Goal: Task Accomplishment & Management: Manage account settings

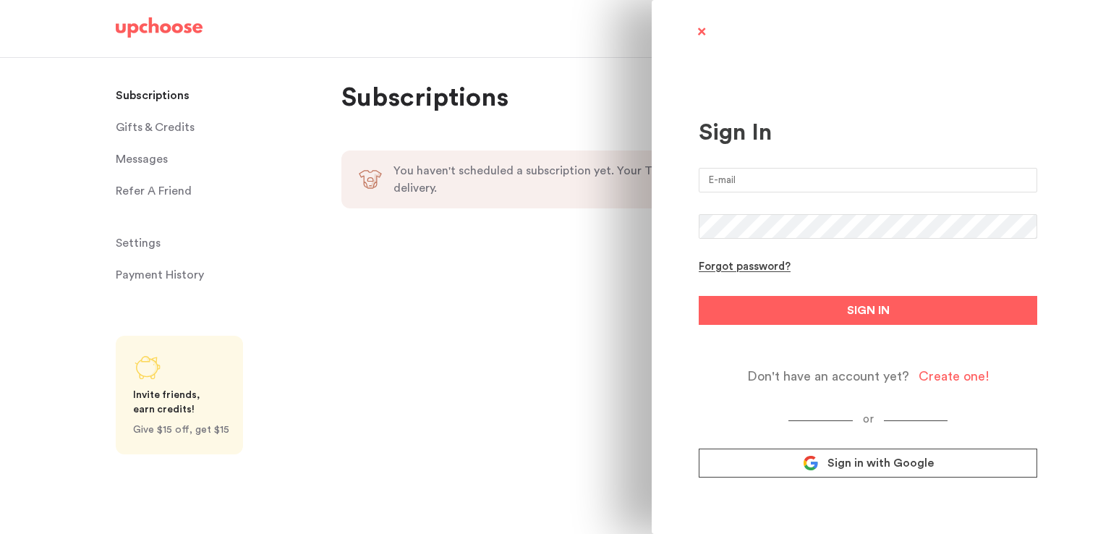
click at [938, 383] on div "Create one!" at bounding box center [954, 376] width 71 height 17
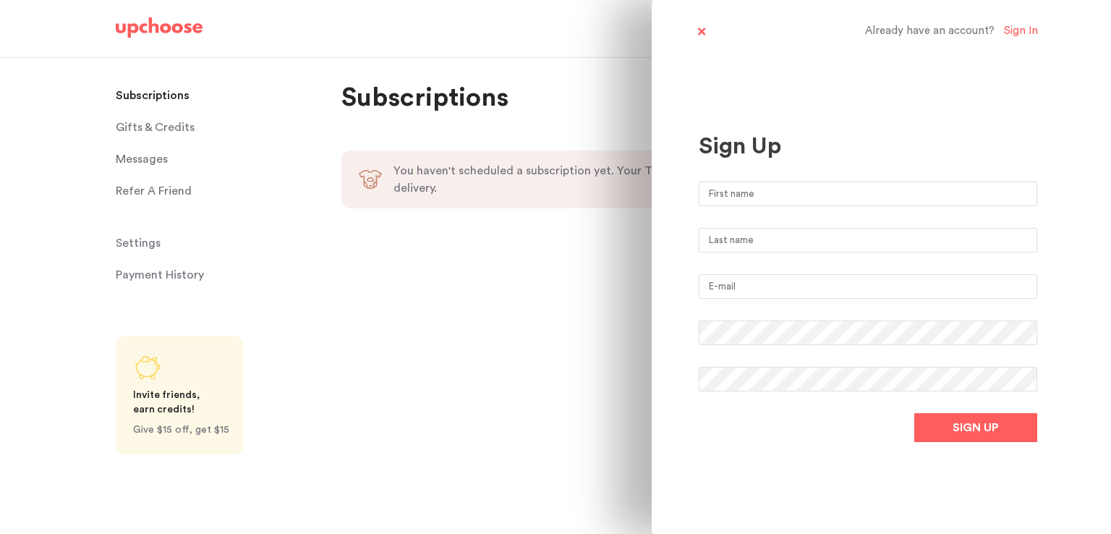
click at [802, 192] on input "text" at bounding box center [868, 194] width 339 height 25
type input "[PERSON_NAME]"
type input "shark"
drag, startPoint x: 729, startPoint y: 284, endPoint x: 677, endPoint y: 293, distance: 52.8
click at [677, 293] on div "Already have an account? Sign In Sign Up [PERSON_NAME] shark [EMAIL_ADDRESS][DO…" at bounding box center [881, 267] width 459 height 534
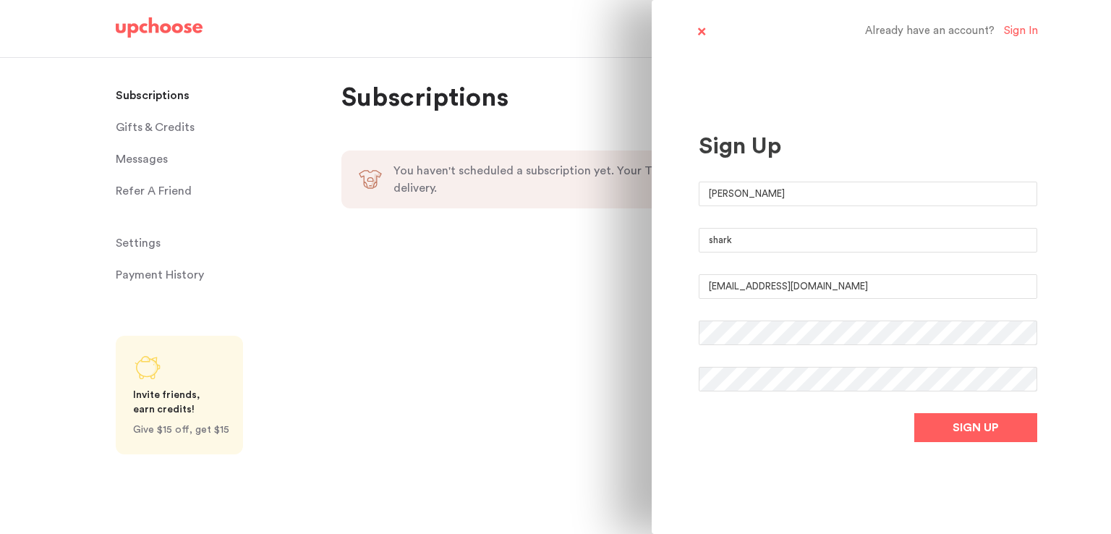
type input "[EMAIL_ADDRESS][DOMAIN_NAME]"
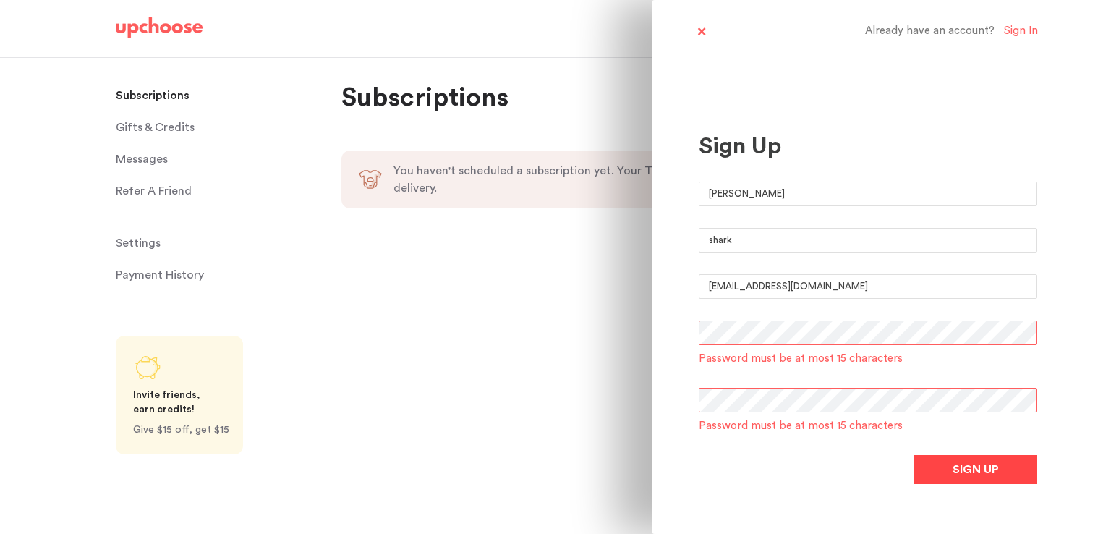
click at [931, 445] on form "billy shark upchoose@lost-email.com Password must be at most 15 characters Pass…" at bounding box center [868, 333] width 339 height 302
click at [947, 465] on button "SIGN UP" at bounding box center [976, 468] width 123 height 29
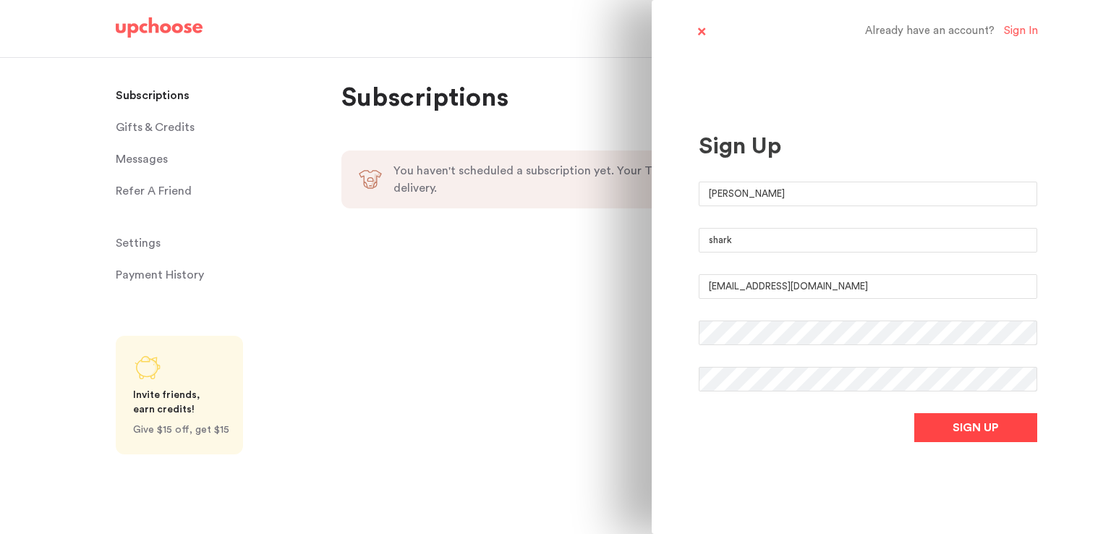
click at [949, 420] on button "SIGN UP" at bounding box center [976, 427] width 123 height 29
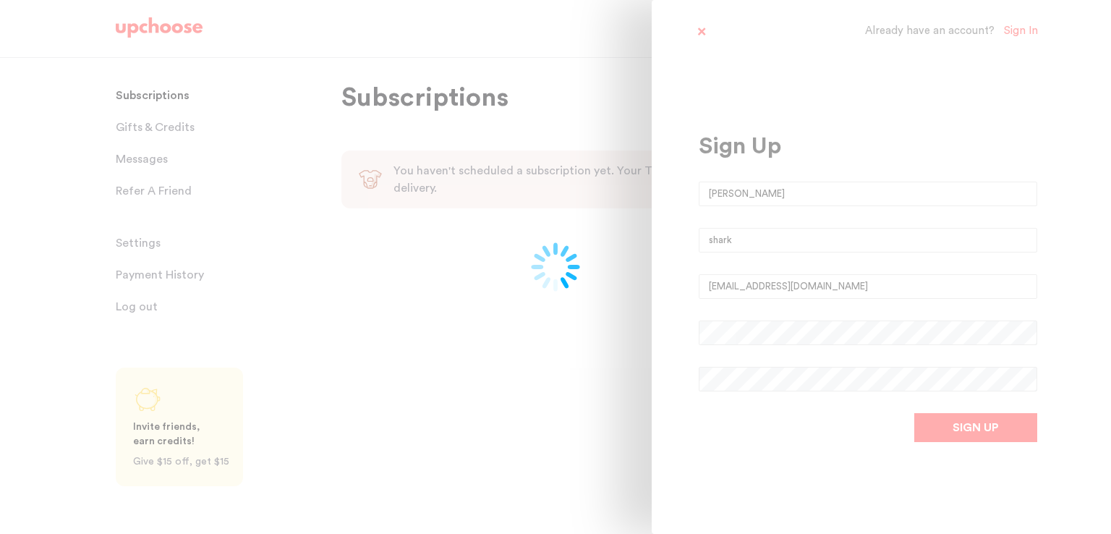
click at [957, 433] on div at bounding box center [555, 267] width 1111 height 534
